Goal: Information Seeking & Learning: Stay updated

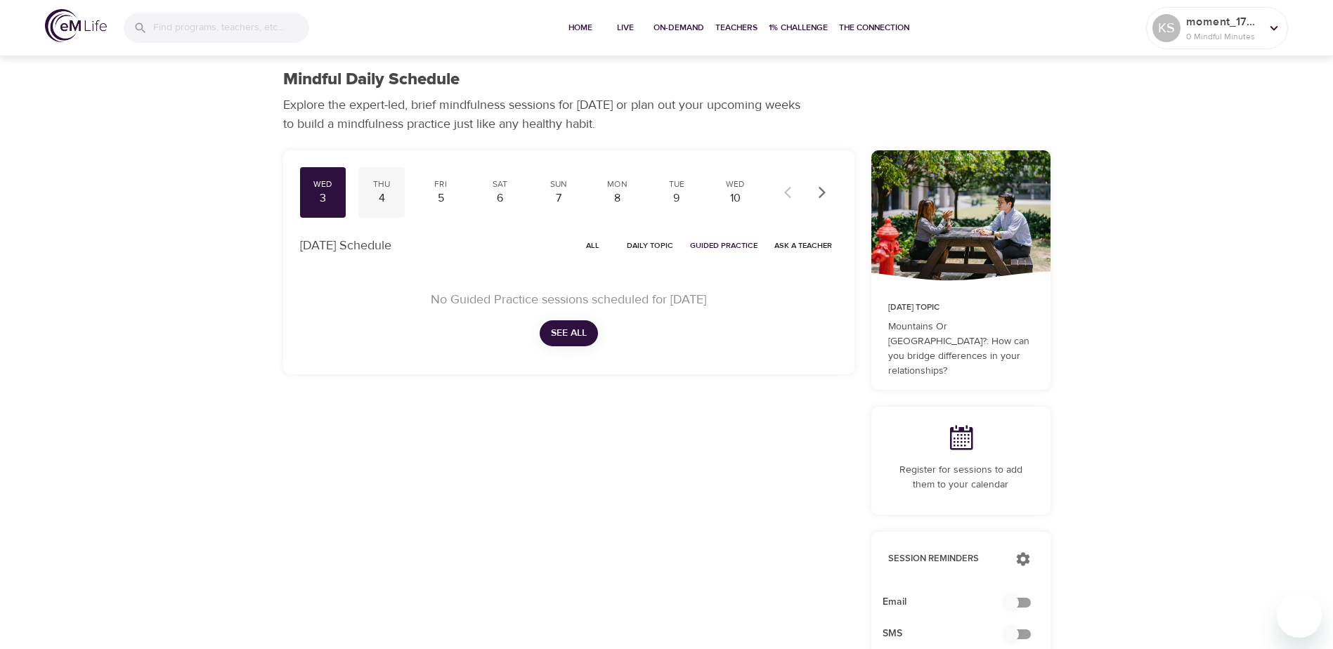
click at [382, 199] on div "4" at bounding box center [381, 198] width 35 height 16
click at [382, 193] on div "4" at bounding box center [381, 198] width 35 height 16
